Goal: Unclear: Browse casually

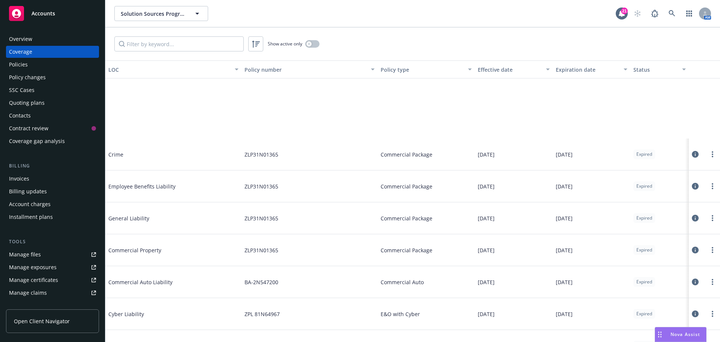
scroll to position [112, 0]
